Goal: Check status: Check status

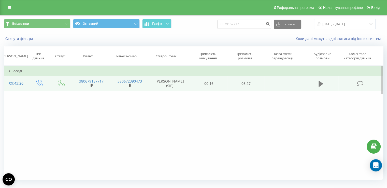
click at [320, 82] on icon at bounding box center [321, 83] width 5 height 7
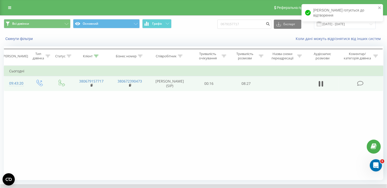
scroll to position [31, 0]
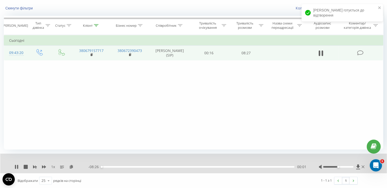
click at [207, 164] on div "- 08:26 00:01 00:01" at bounding box center [197, 166] width 218 height 5
click at [202, 166] on div "04:25" at bounding box center [197, 167] width 193 height 2
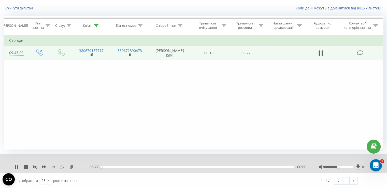
click at [206, 166] on div "00:00" at bounding box center [197, 167] width 193 height 2
click at [214, 166] on div "04:56" at bounding box center [197, 167] width 193 height 2
click at [222, 166] on div "04:59" at bounding box center [197, 167] width 193 height 2
click at [218, 166] on div "05:07" at bounding box center [197, 167] width 193 height 2
click at [18, 167] on icon at bounding box center [17, 167] width 1 height 4
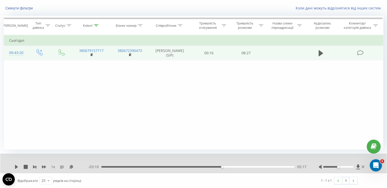
click at [219, 166] on div "05:17" at bounding box center [197, 167] width 193 height 2
click at [19, 166] on div "1 x" at bounding box center [52, 166] width 74 height 5
click at [17, 166] on icon at bounding box center [16, 167] width 3 height 4
click at [218, 166] on div "05:17" at bounding box center [197, 167] width 193 height 2
drag, startPoint x: 337, startPoint y: 165, endPoint x: 353, endPoint y: 168, distance: 16.6
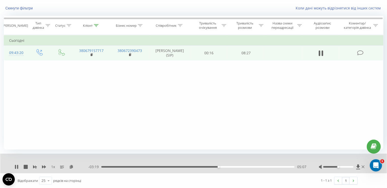
click at [353, 168] on div at bounding box center [342, 166] width 47 height 5
click at [352, 165] on div at bounding box center [342, 166] width 47 height 5
click at [351, 166] on div at bounding box center [338, 167] width 30 height 2
click at [17, 166] on icon at bounding box center [17, 167] width 1 height 4
click at [217, 166] on div "05:03" at bounding box center [197, 167] width 193 height 2
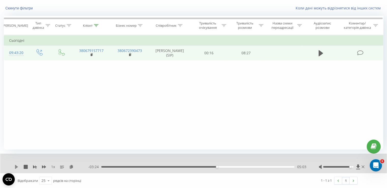
click at [18, 165] on icon at bounding box center [17, 167] width 4 height 4
click at [218, 166] on div "05:06" at bounding box center [197, 167] width 193 height 2
click at [66, 167] on div "1 x" at bounding box center [52, 166] width 74 height 5
click at [215, 166] on div "04:58" at bounding box center [197, 167] width 193 height 2
click at [377, 165] on icon "Открыть службу сообщений Intercom" at bounding box center [375, 164] width 8 height 8
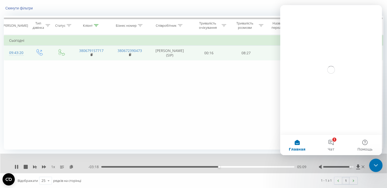
scroll to position [0, 0]
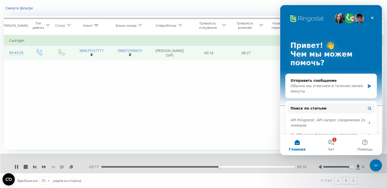
click at [249, 126] on div "Фільтрувати за умовою Дорівнює Введіть значення Скасувати OK Фільтрувати за умо…" at bounding box center [193, 92] width 379 height 115
click at [374, 18] on icon "Закрыть" at bounding box center [372, 18] width 4 height 4
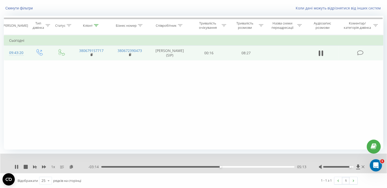
click at [64, 165] on icon at bounding box center [62, 167] width 4 height 4
click at [62, 166] on icon at bounding box center [62, 167] width 4 height 4
click at [217, 166] on div "05:03" at bounding box center [197, 167] width 193 height 2
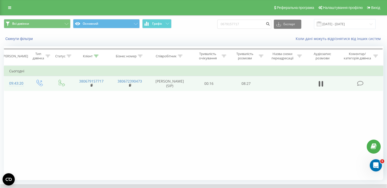
scroll to position [31, 0]
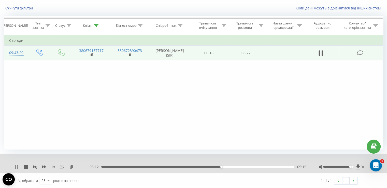
click at [18, 166] on icon at bounding box center [17, 167] width 1 height 4
click at [209, 166] on div "05:15" at bounding box center [197, 167] width 193 height 2
click at [15, 166] on icon at bounding box center [16, 167] width 3 height 4
click at [216, 166] on div "05:01" at bounding box center [197, 167] width 193 height 2
click at [17, 165] on icon at bounding box center [17, 167] width 1 height 4
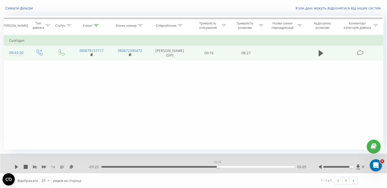
click at [218, 166] on div "05:05" at bounding box center [197, 167] width 193 height 2
click at [15, 165] on icon at bounding box center [17, 167] width 4 height 4
click at [17, 167] on icon at bounding box center [17, 167] width 1 height 4
